Goal: Task Accomplishment & Management: Manage account settings

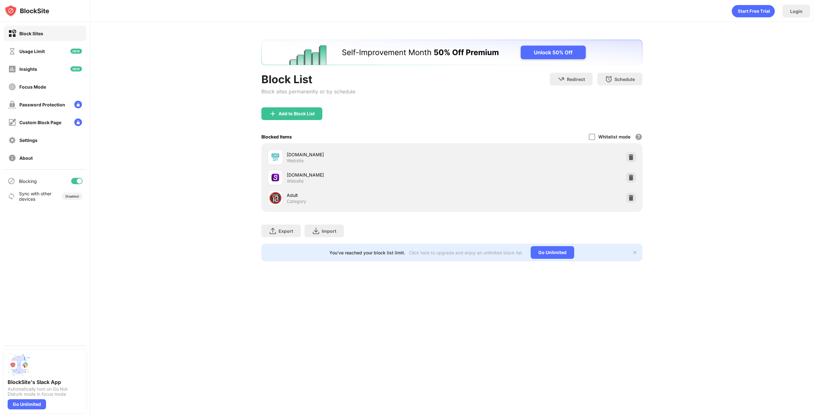
click at [75, 182] on div at bounding box center [76, 181] width 11 height 6
click at [85, 182] on div "Blocking" at bounding box center [45, 180] width 83 height 15
click at [80, 181] on div at bounding box center [76, 181] width 11 height 6
